Goal: Task Accomplishment & Management: Complete application form

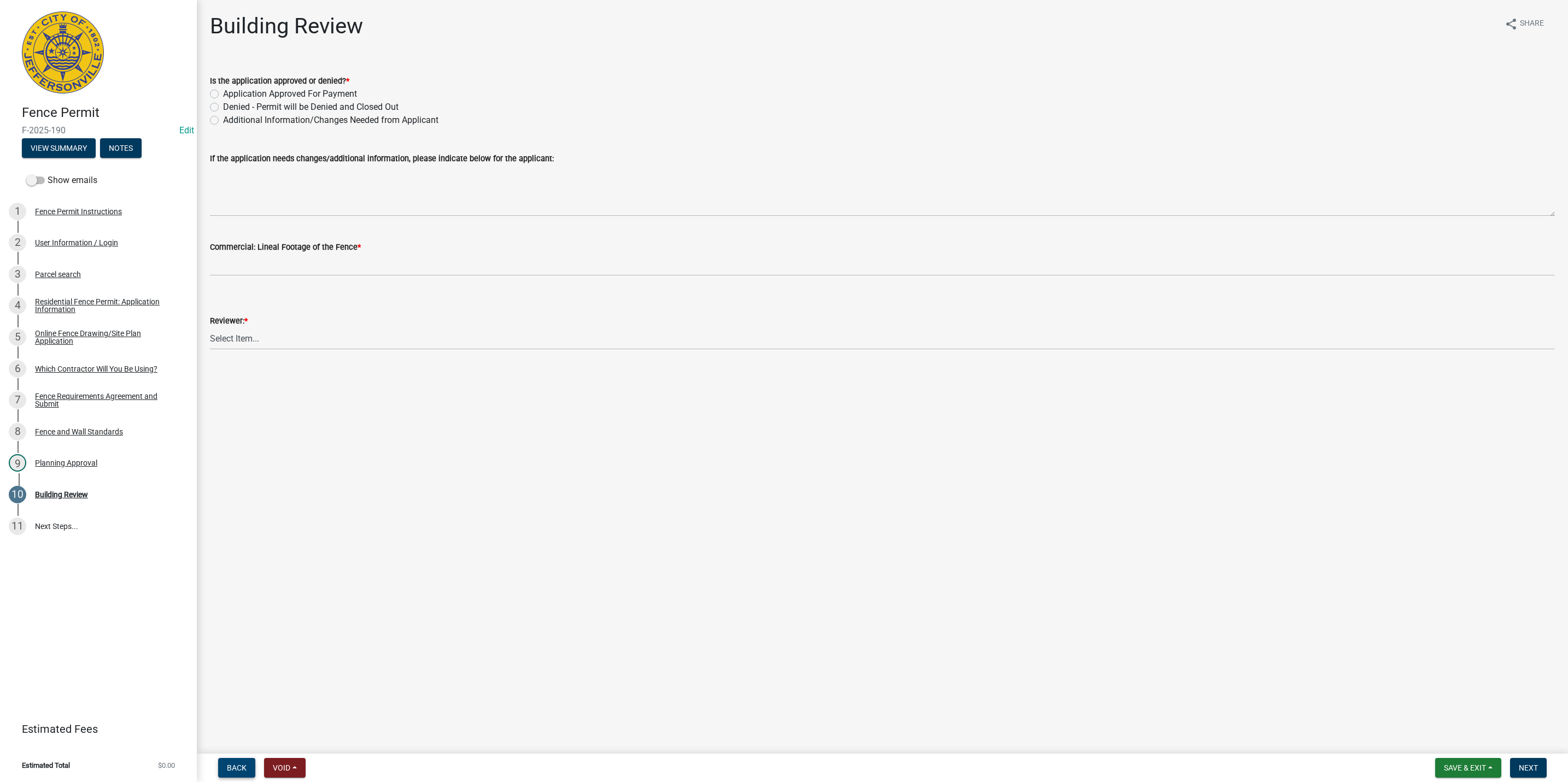
click at [223, 774] on button "Back" at bounding box center [236, 768] width 37 height 19
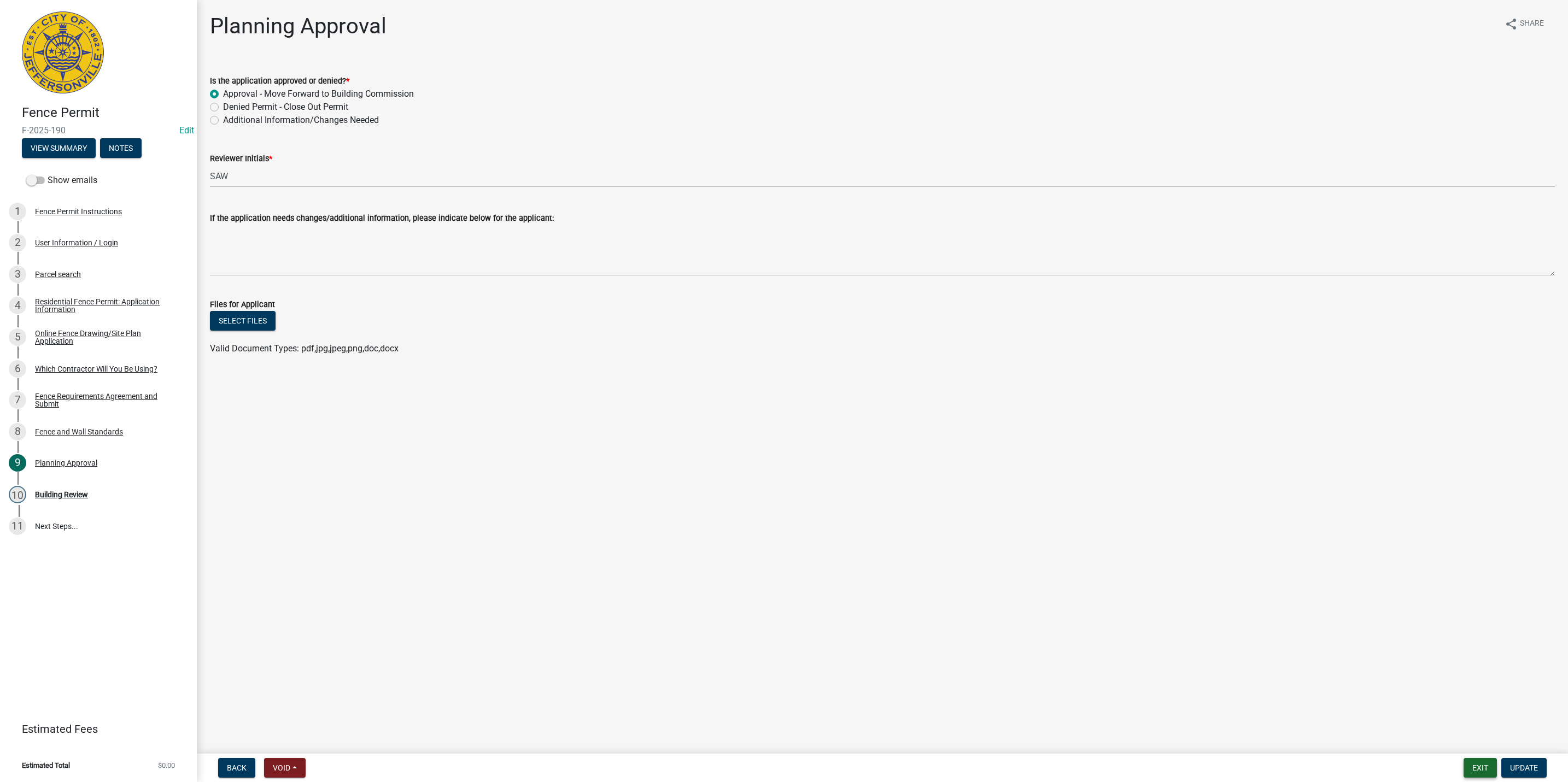
click at [1496, 770] on button "Exit" at bounding box center [1480, 768] width 33 height 19
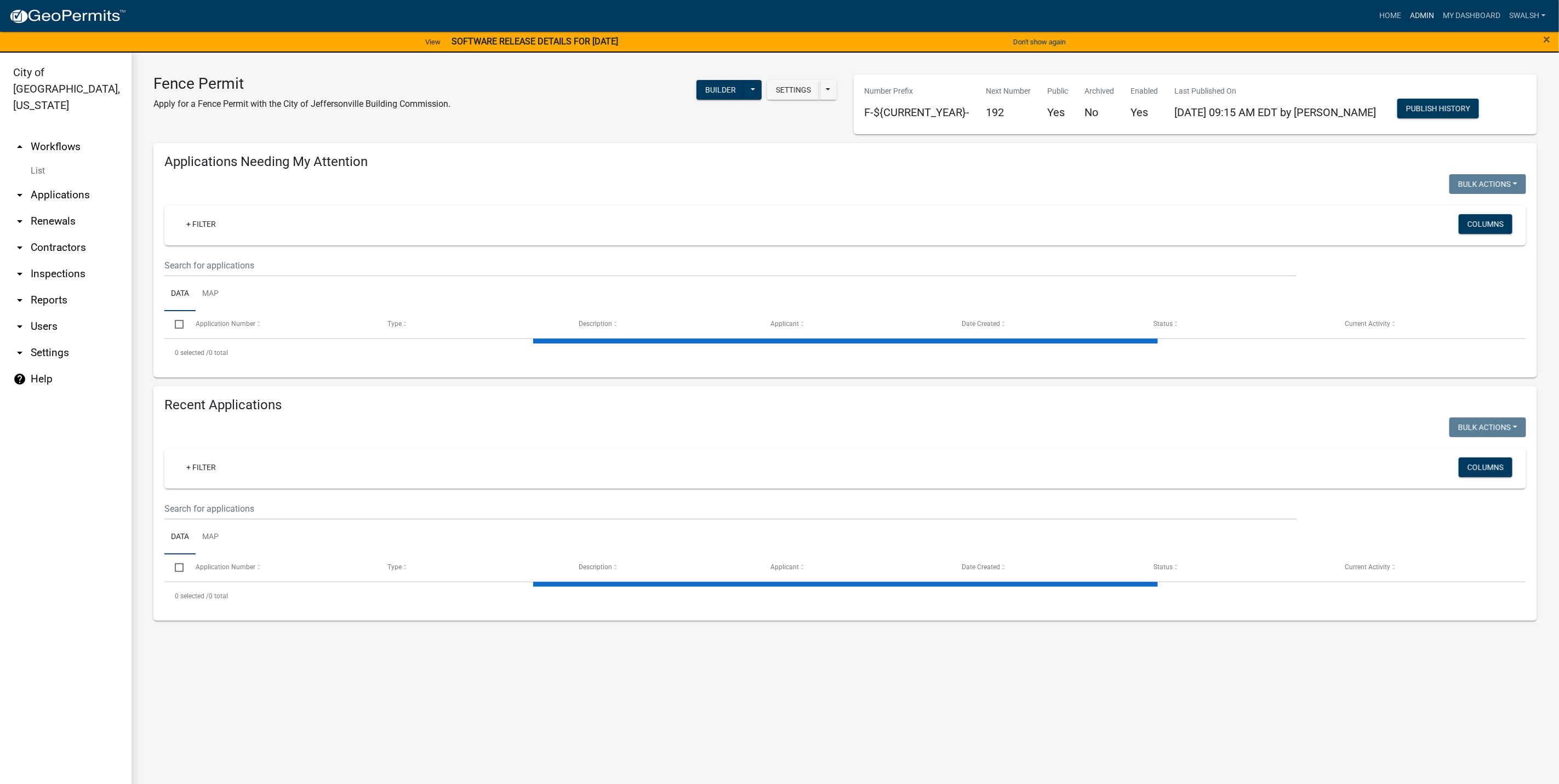
click at [1429, 15] on link "Admin" at bounding box center [1422, 16] width 33 height 21
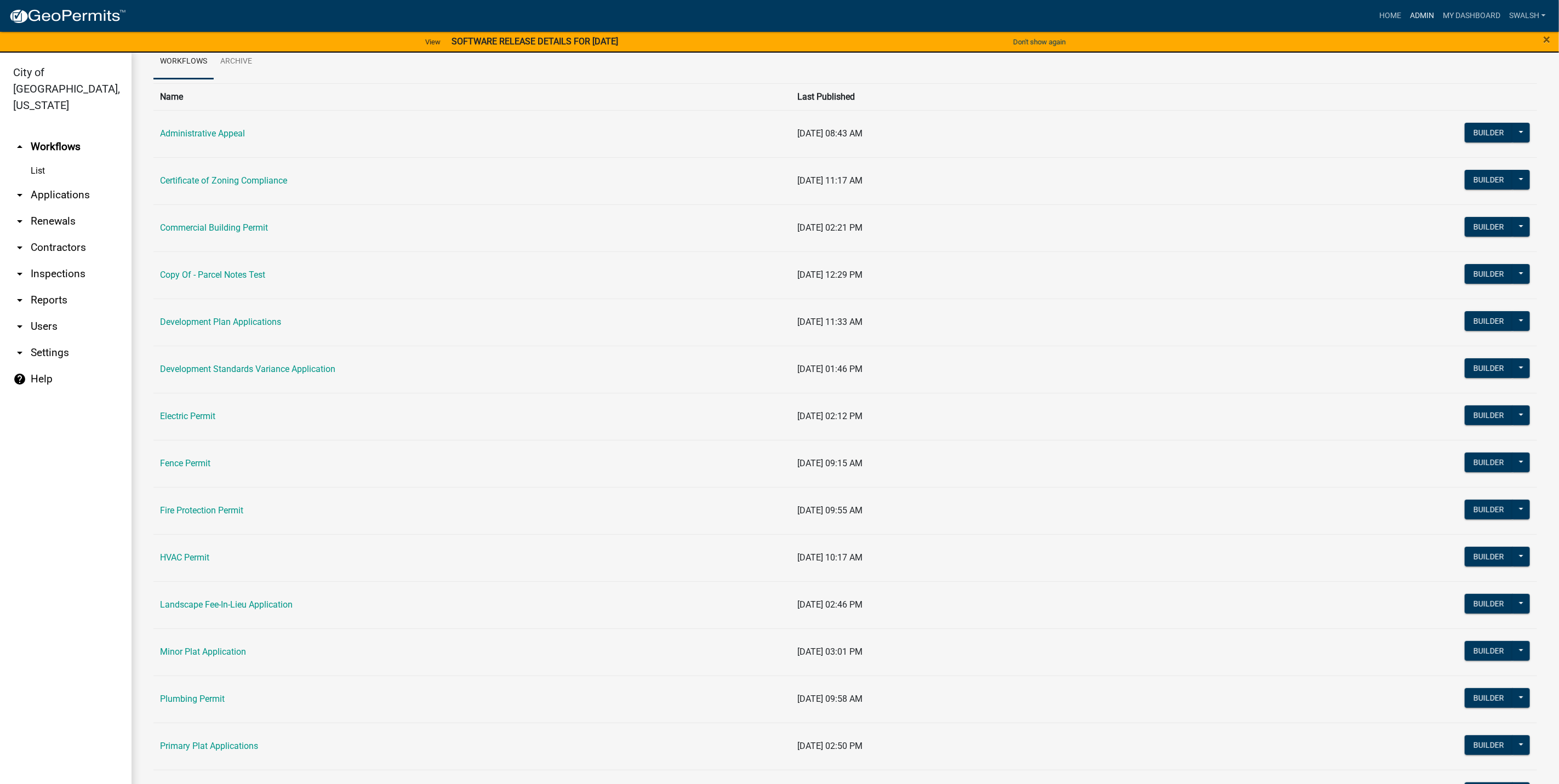
scroll to position [82, 0]
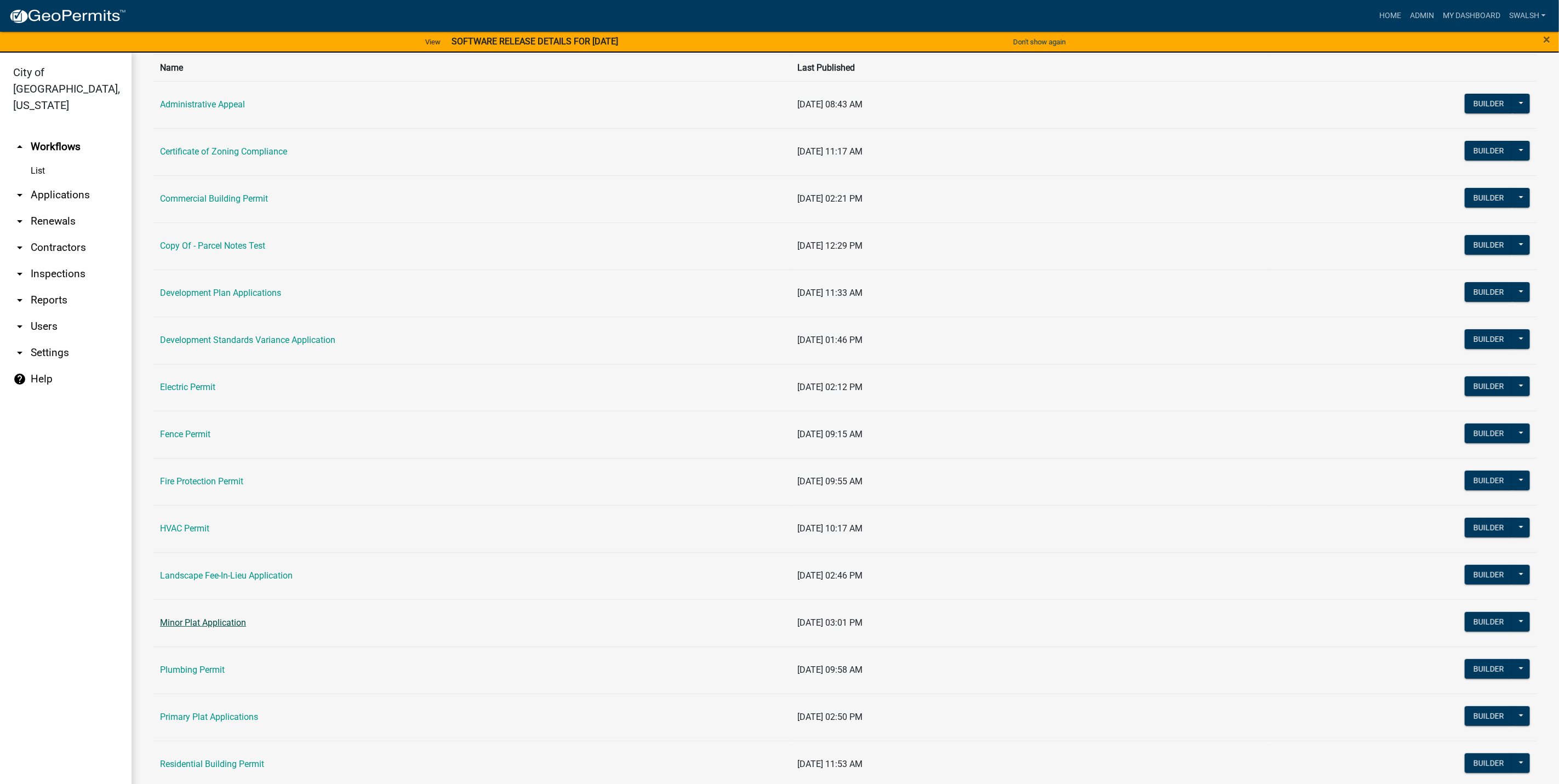
click at [226, 625] on link "Minor Plat Application" at bounding box center [203, 622] width 86 height 10
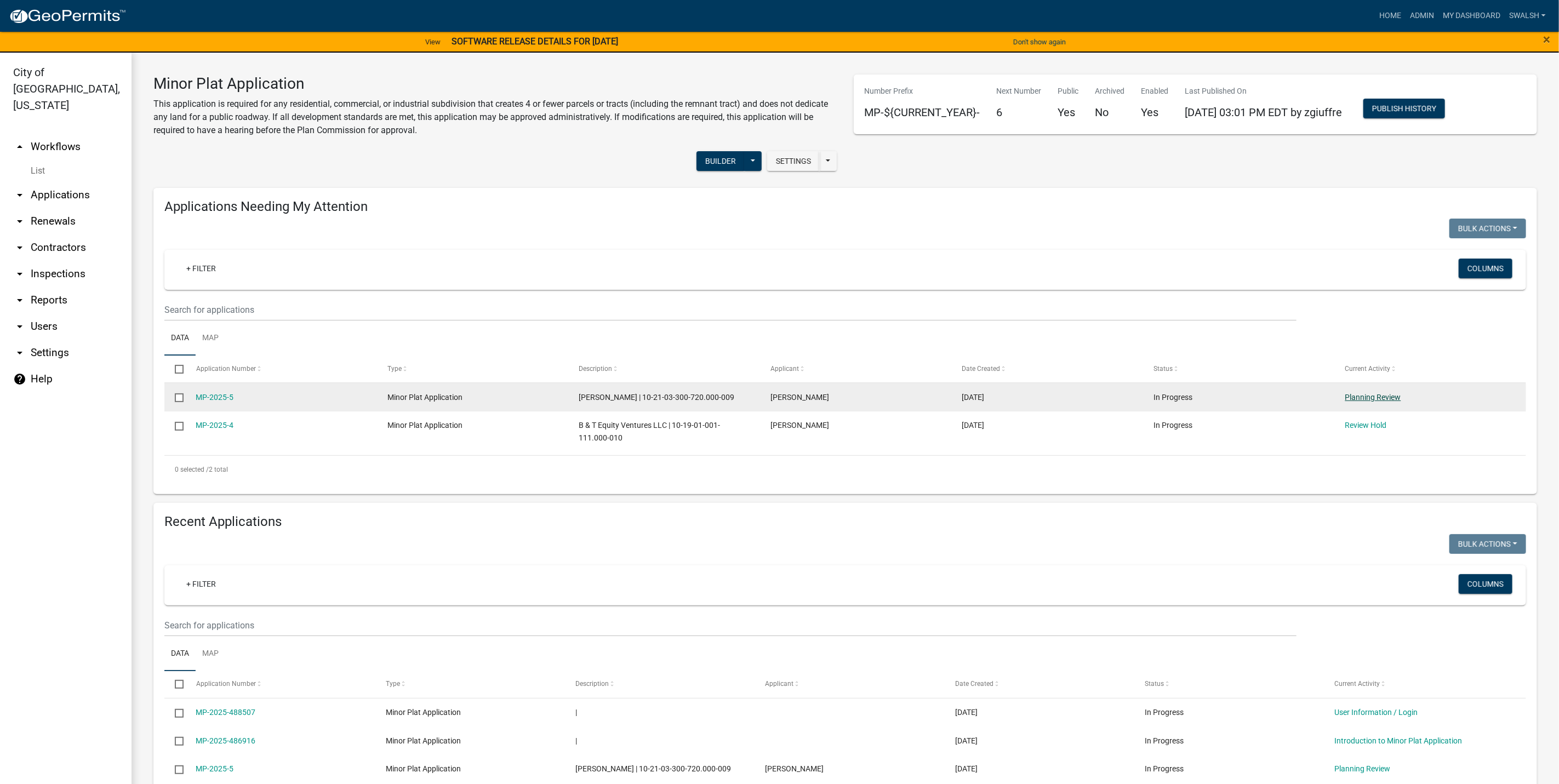
click at [1370, 398] on link "Planning Review" at bounding box center [1374, 397] width 56 height 9
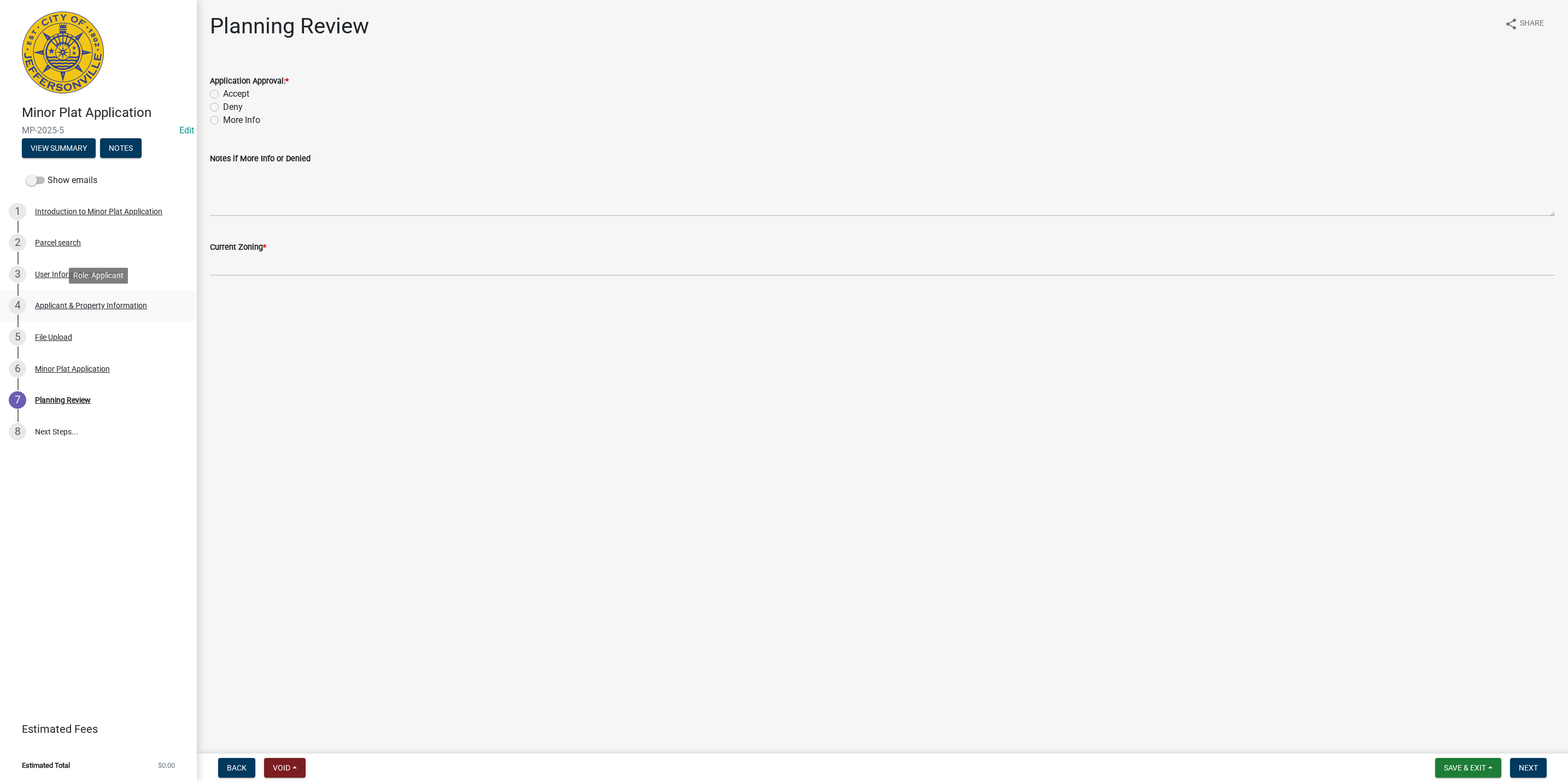
click at [142, 312] on div "4 Applicant & Property Information" at bounding box center [94, 305] width 170 height 18
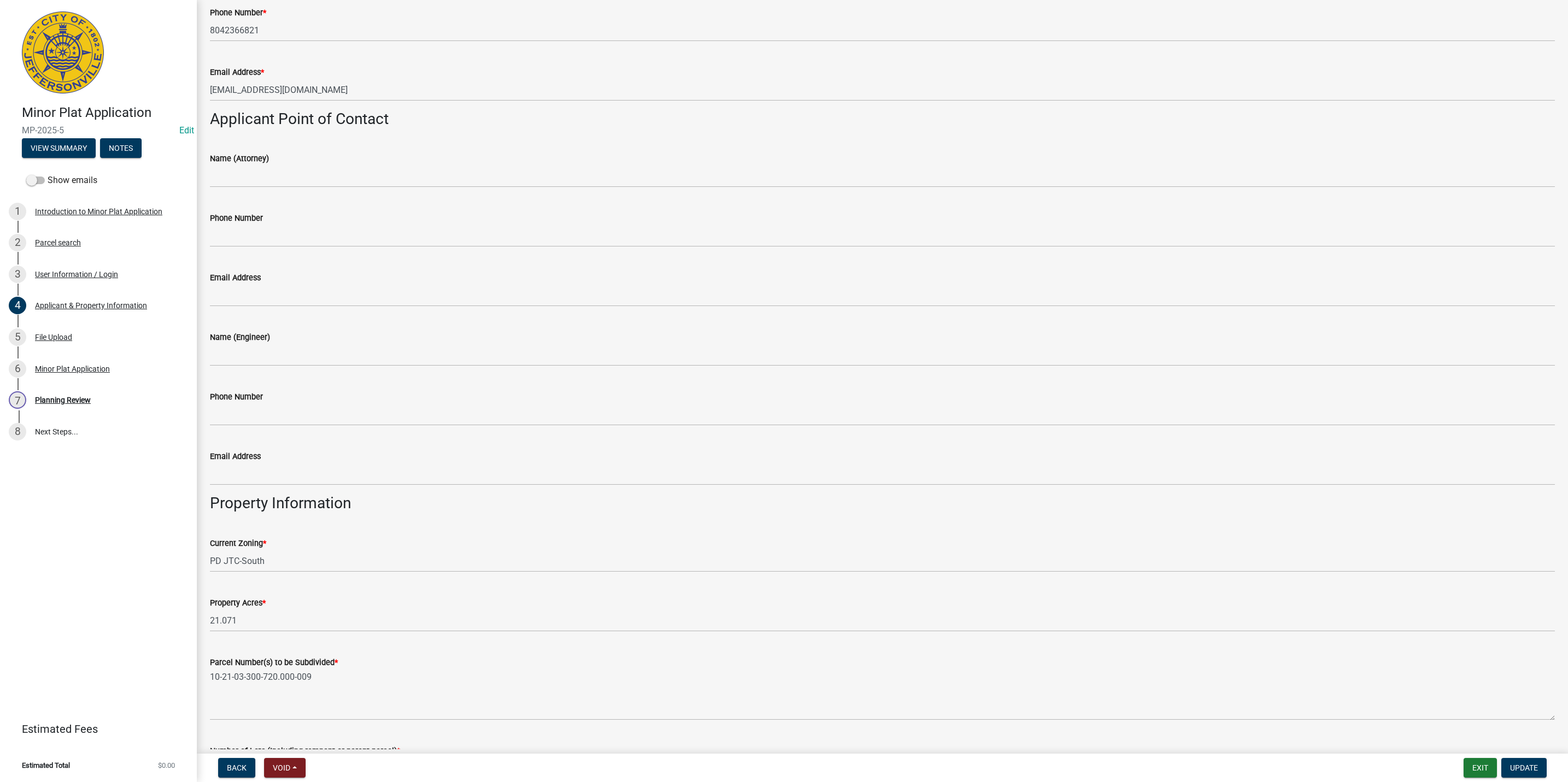
scroll to position [299, 0]
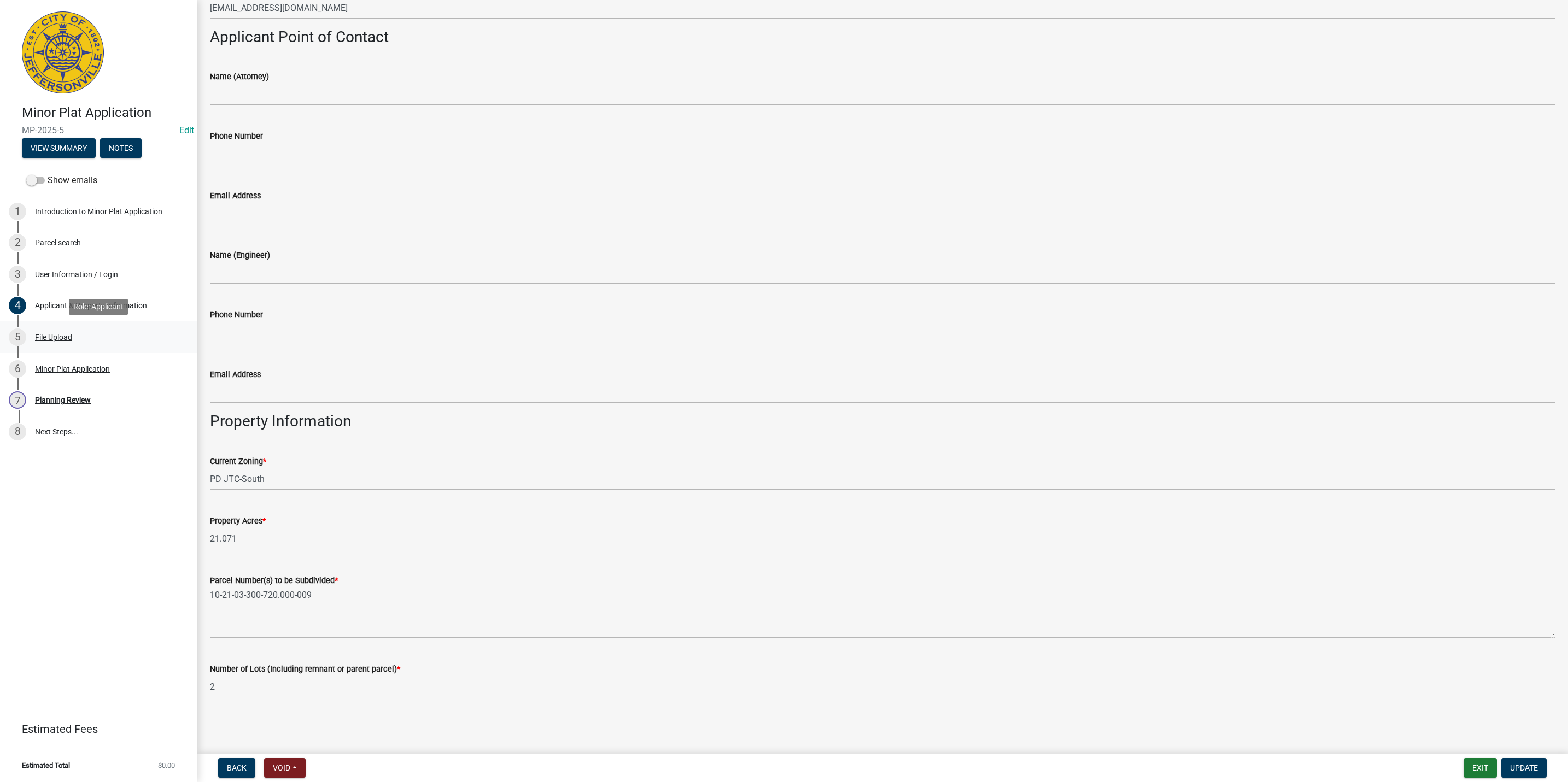
click at [93, 329] on div "5 File Upload" at bounding box center [94, 337] width 170 height 18
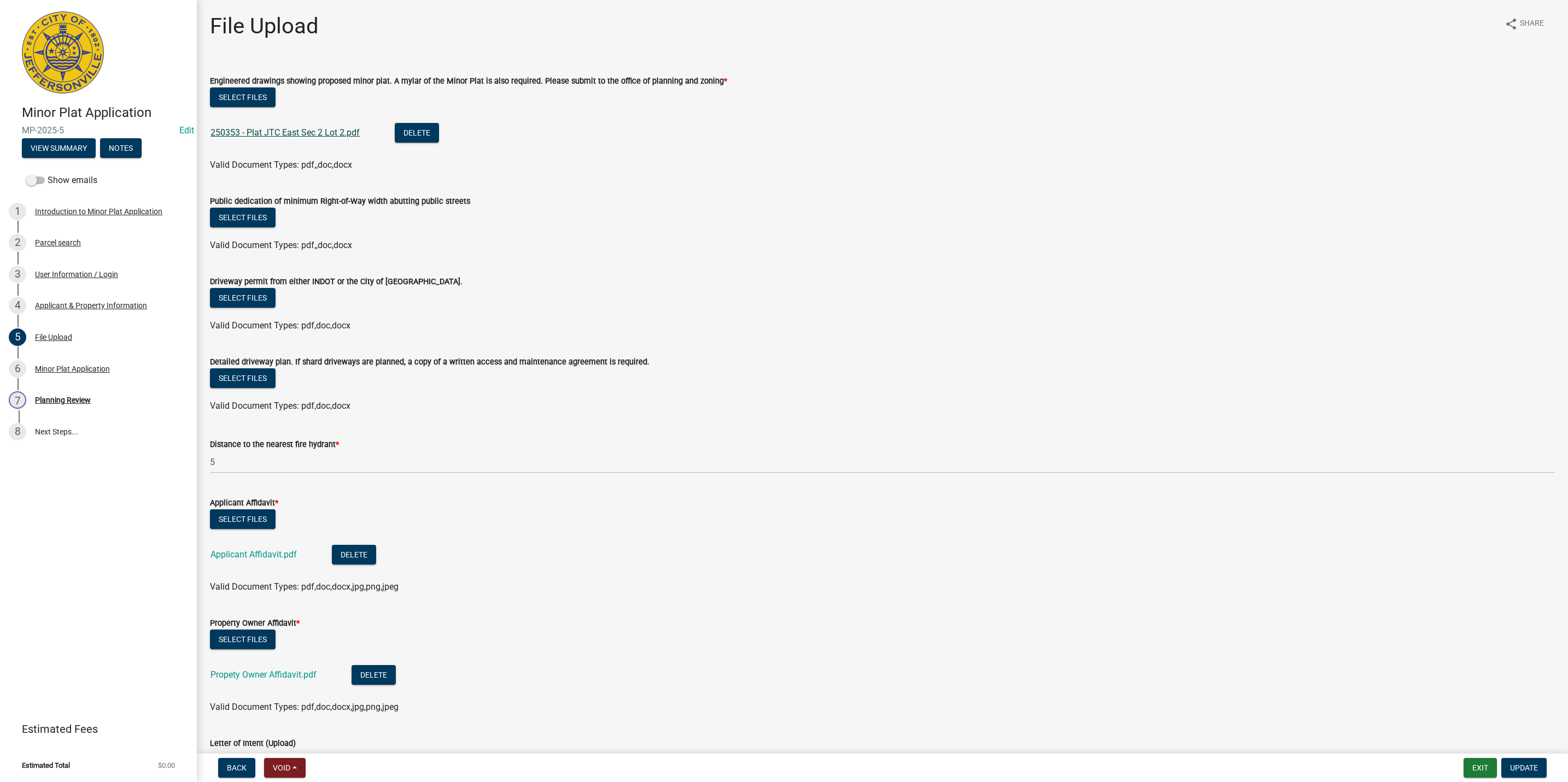
click at [262, 133] on link "250353 - Plat JTC East Sec 2 Lot 2.pdf" at bounding box center [285, 132] width 149 height 10
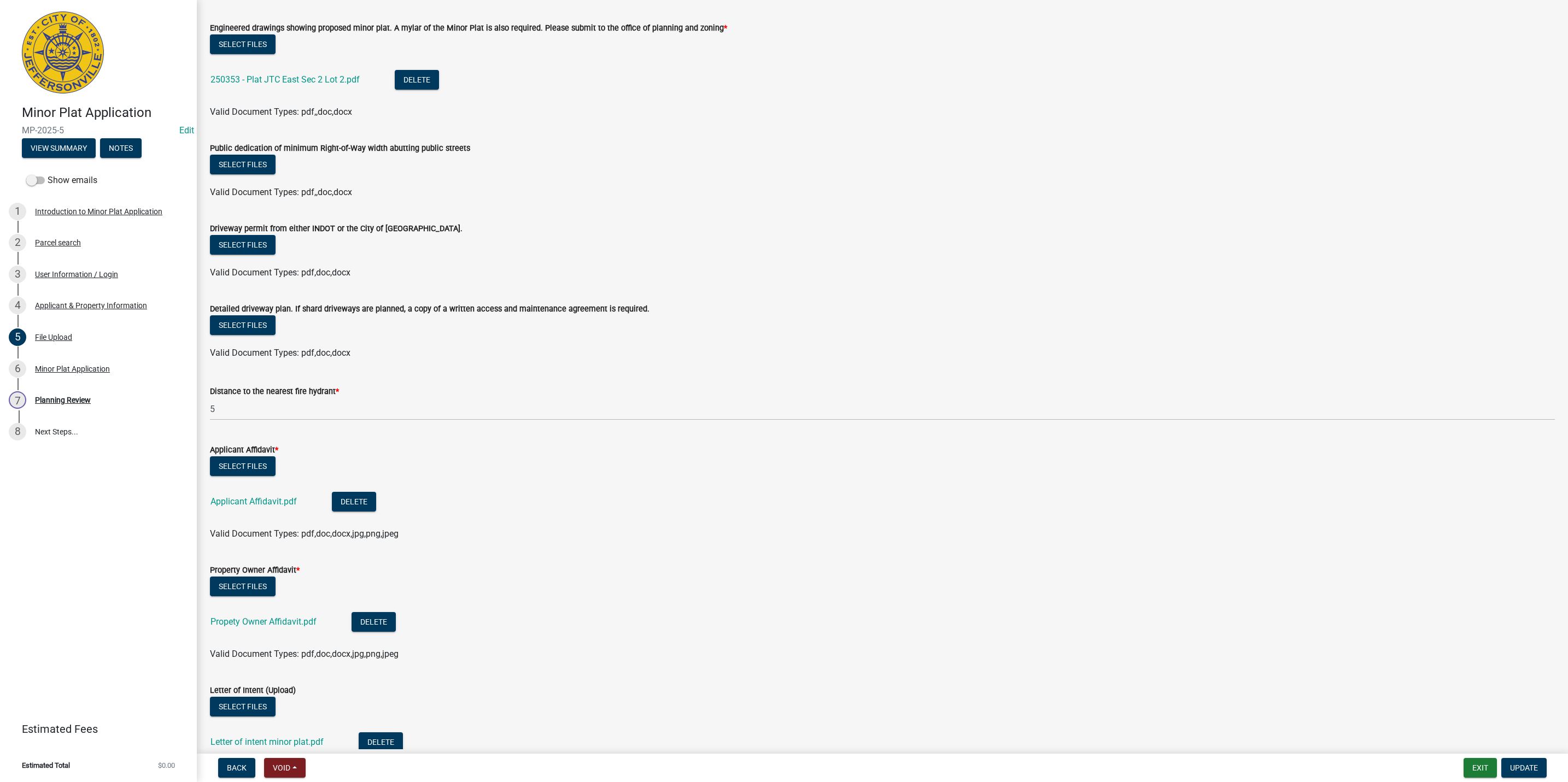
scroll to position [82, 0]
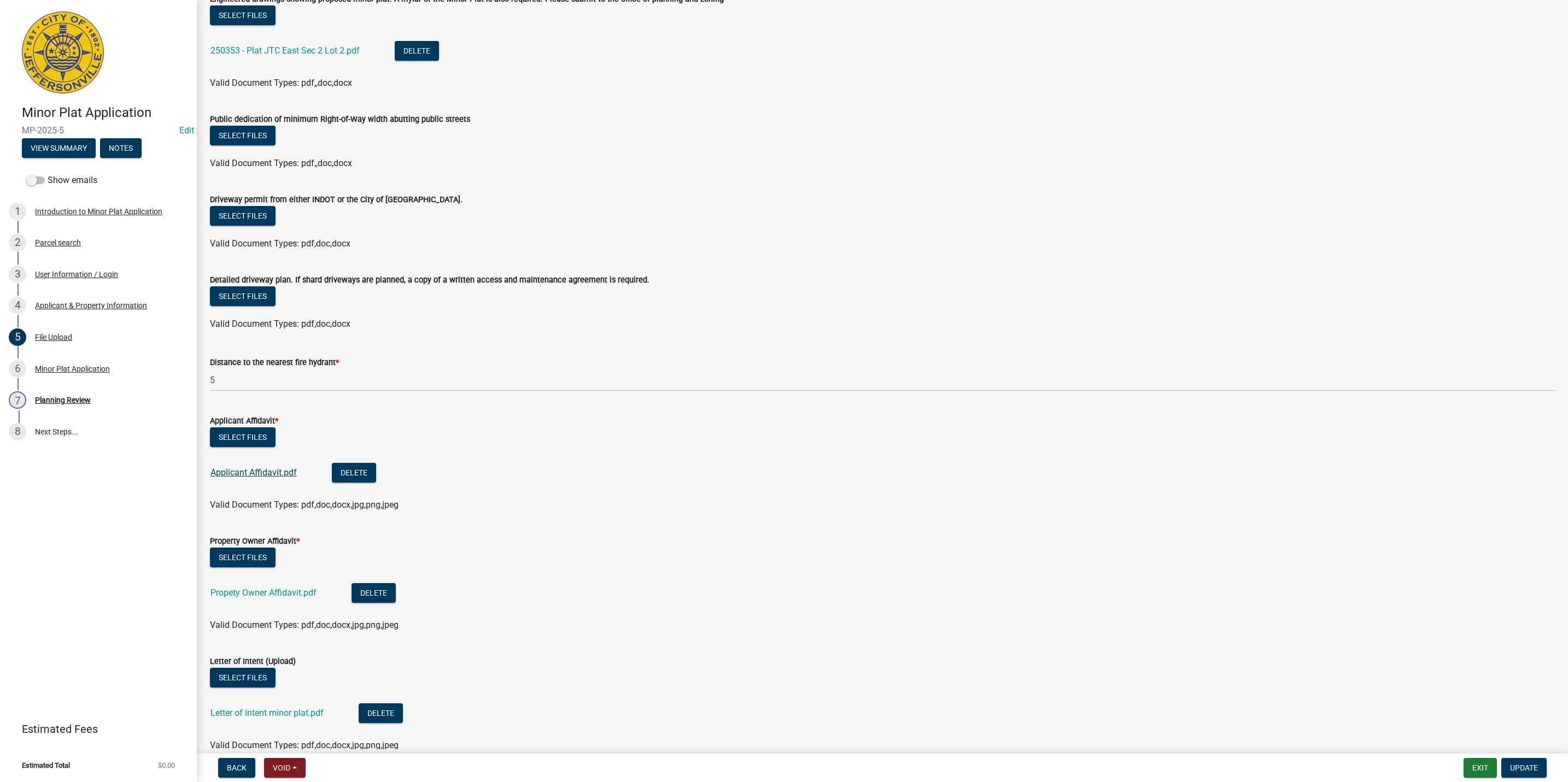
click at [260, 473] on link "Applicant Affidavit.pdf" at bounding box center [254, 472] width 86 height 10
click at [287, 596] on link "Propety Owner Affidavit.pdf" at bounding box center [264, 593] width 106 height 10
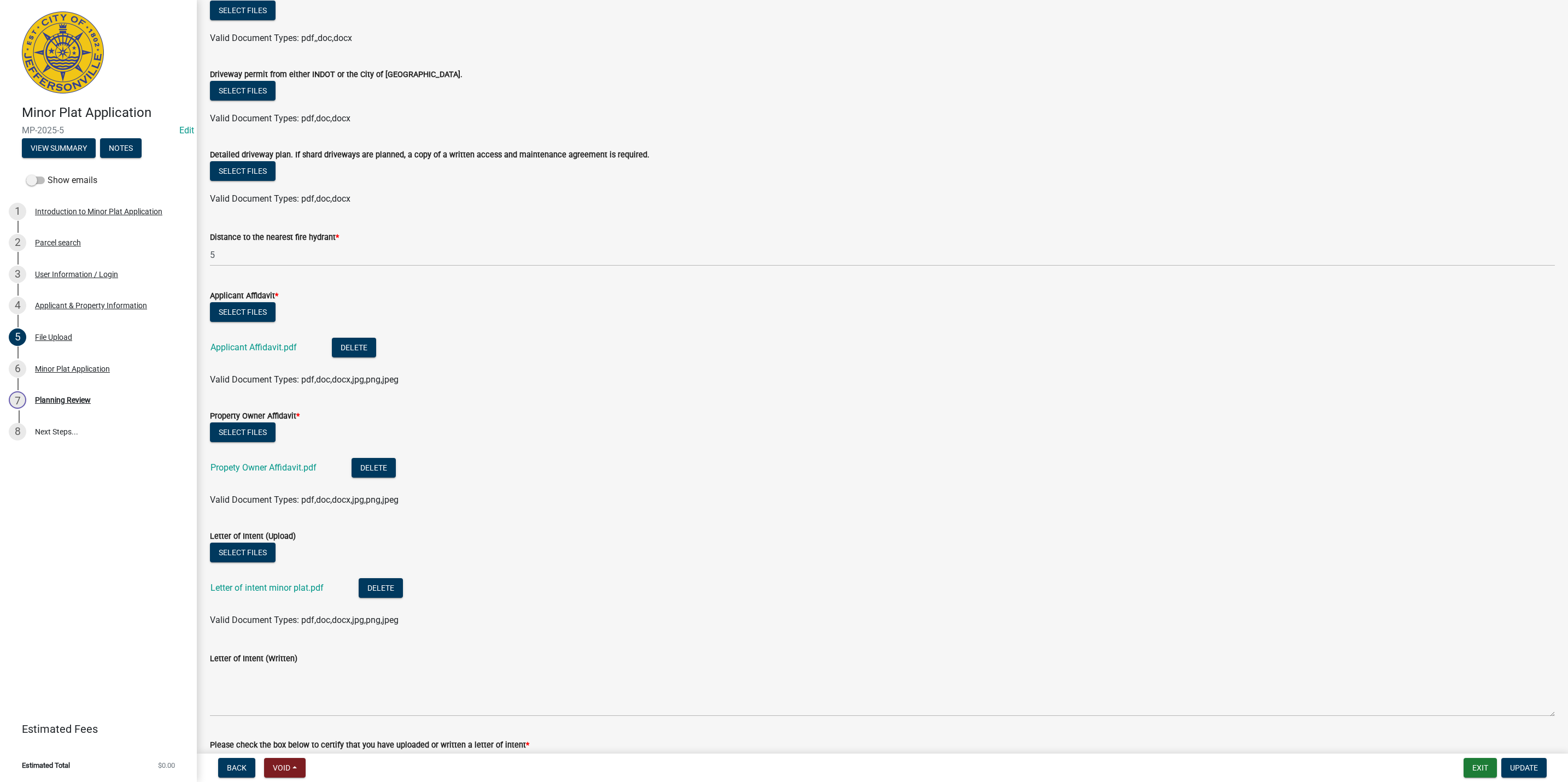
scroll to position [246, 0]
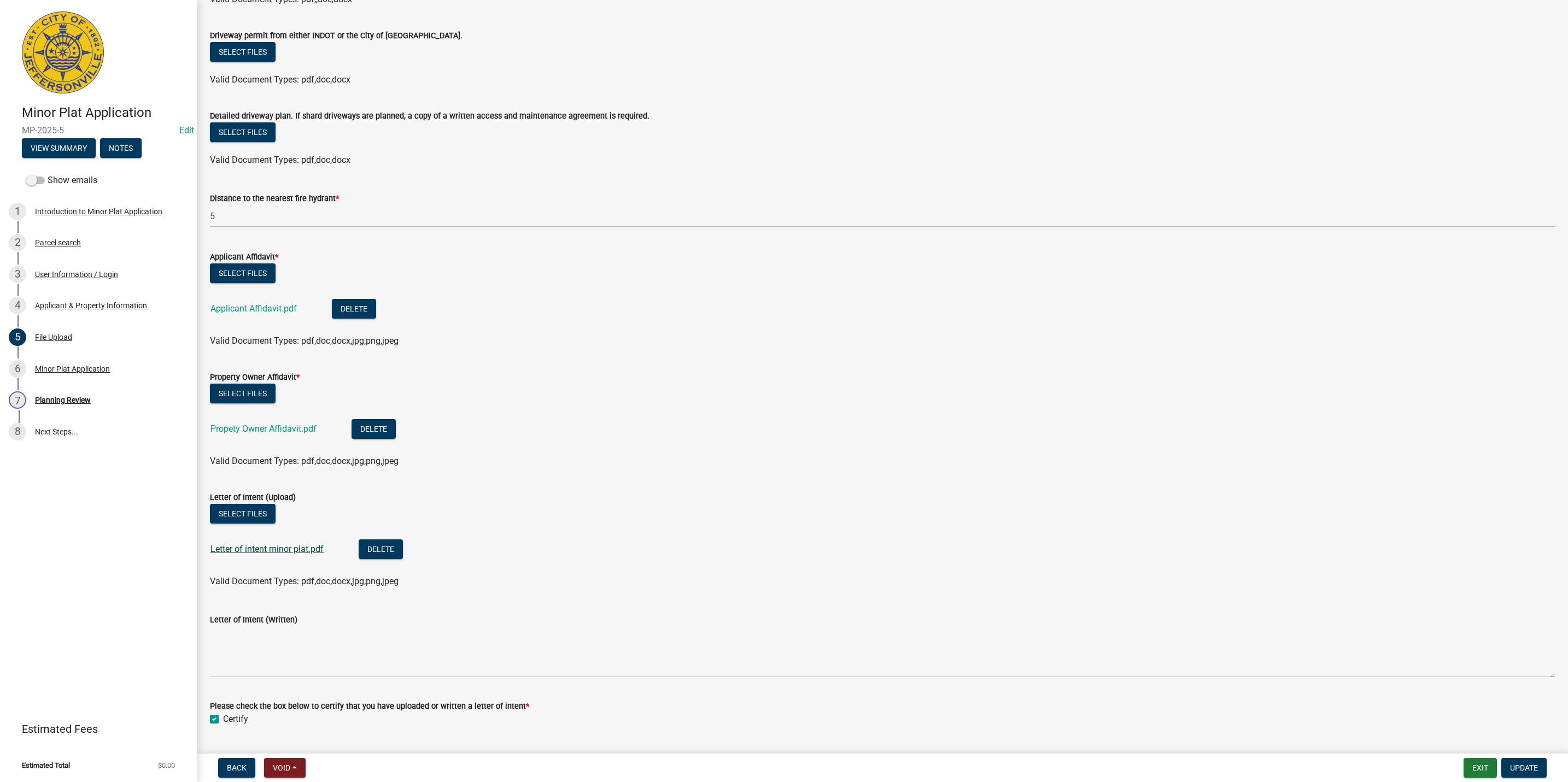
click at [234, 546] on link "Letter of intent minor plat.pdf" at bounding box center [267, 549] width 113 height 10
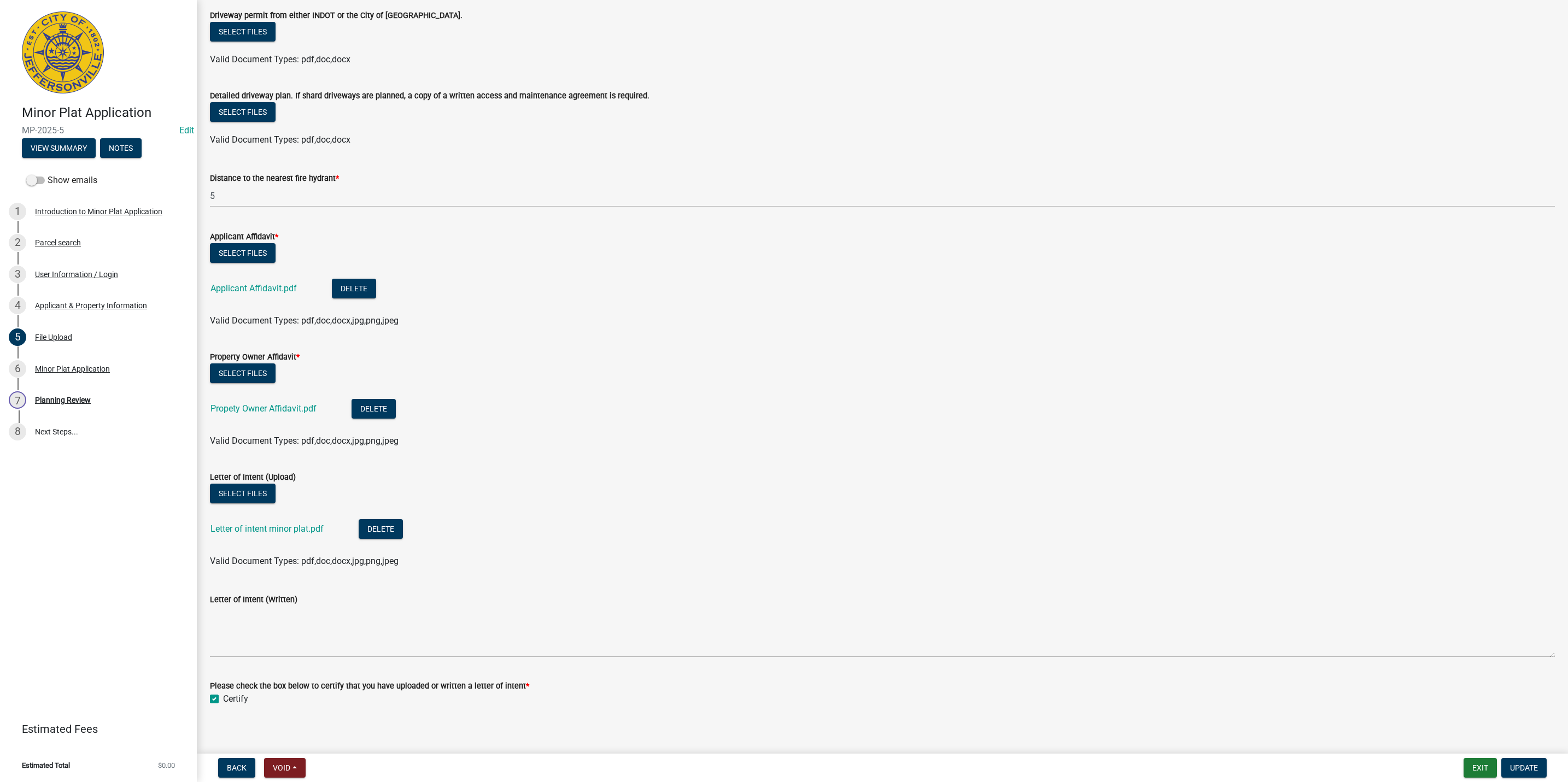
scroll to position [274, 0]
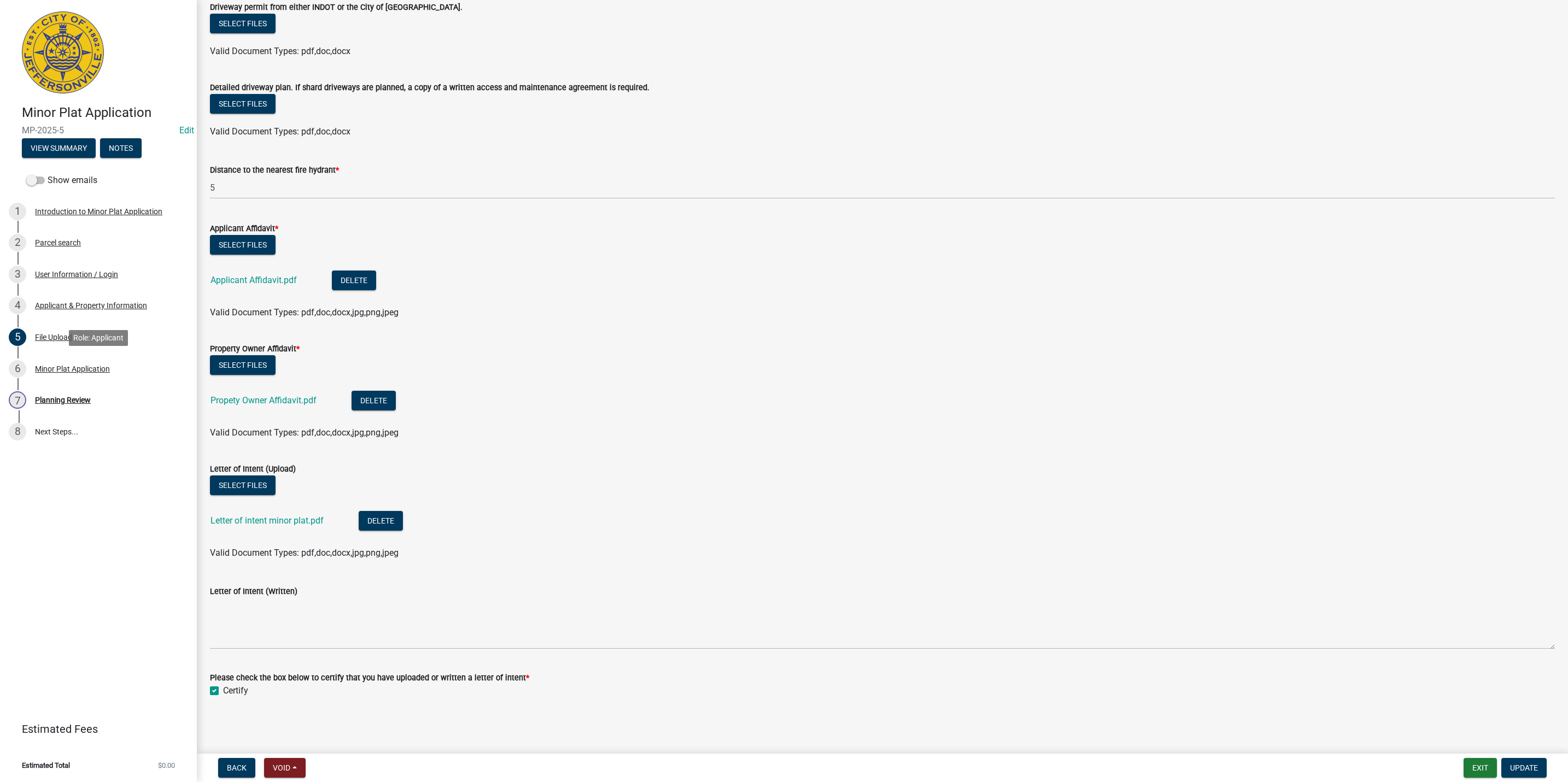
click at [84, 362] on div "6 Minor Plat Application" at bounding box center [94, 369] width 170 height 18
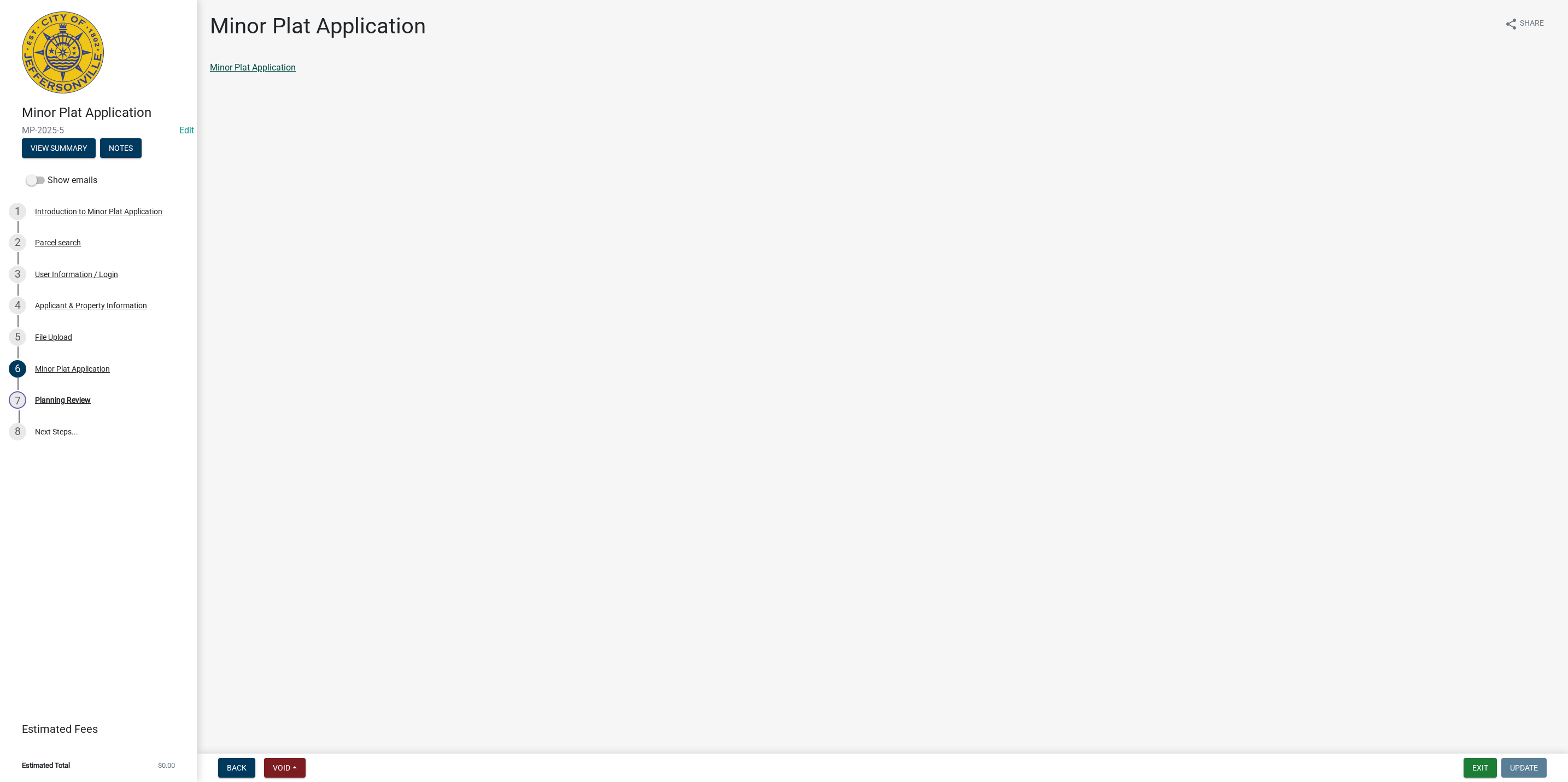
click at [282, 69] on link "Minor Plat Application" at bounding box center [253, 67] width 86 height 10
click at [79, 399] on div "Planning Review" at bounding box center [63, 400] width 56 height 8
click at [114, 241] on div "2 Parcel search" at bounding box center [94, 242] width 170 height 18
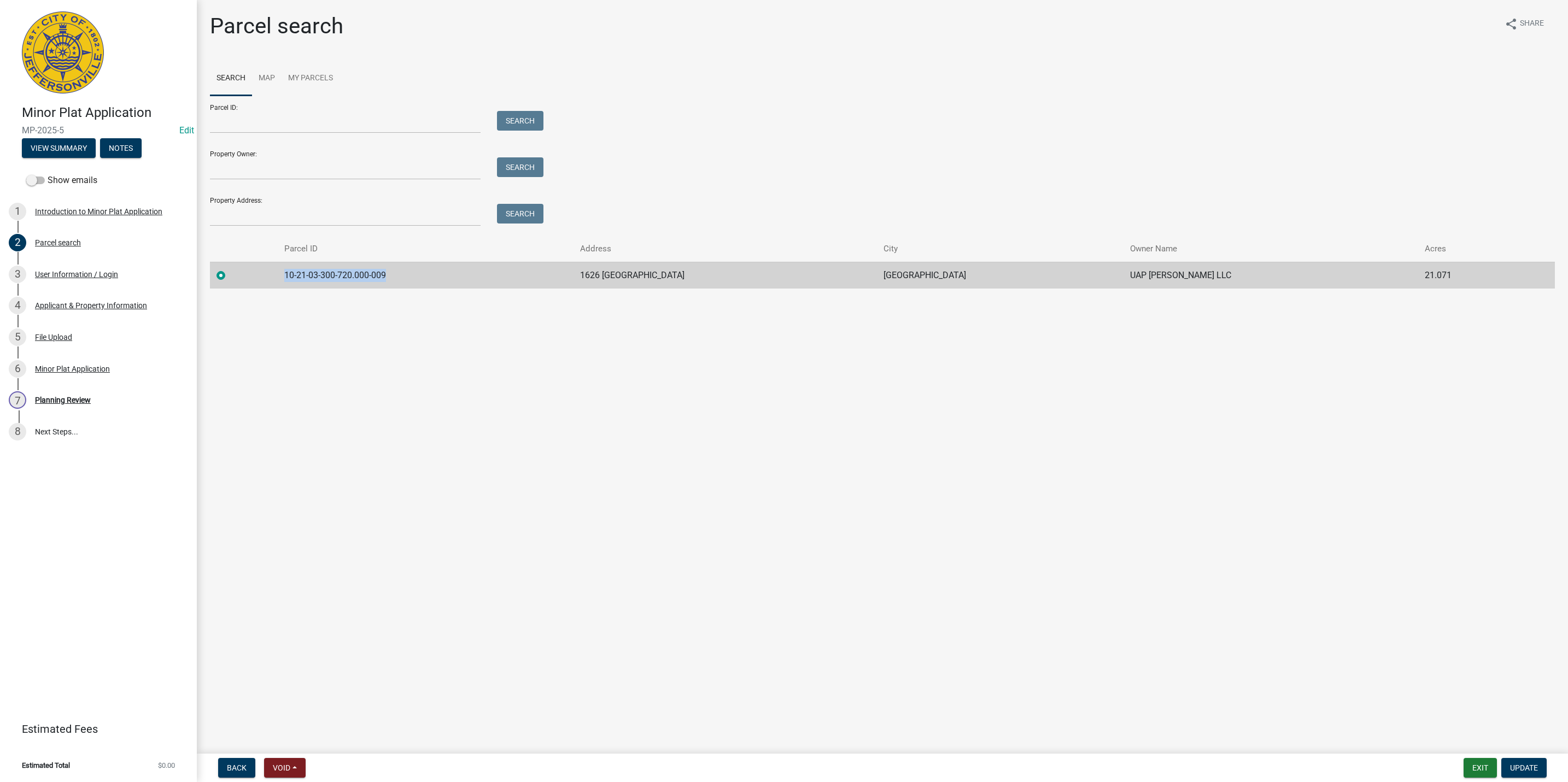
drag, startPoint x: 399, startPoint y: 278, endPoint x: 265, endPoint y: 271, distance: 134.2
click at [265, 271] on tr "10-21-03-300-720.000-009 [GEOGRAPHIC_DATA] UAP [PERSON_NAME] LLC 21.071" at bounding box center [883, 275] width 1345 height 27
copy td "10-21-03-300-720.000-009"
